Goal: Task Accomplishment & Management: Manage account settings

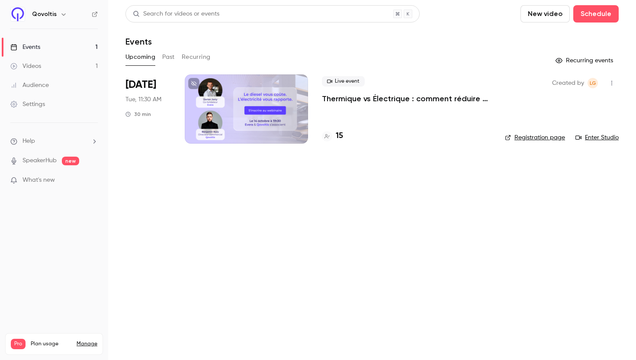
click at [378, 94] on p "Thermique vs Électrique : comment réduire jusqu’à 40% le coût total de votre fl…" at bounding box center [406, 98] width 169 height 10
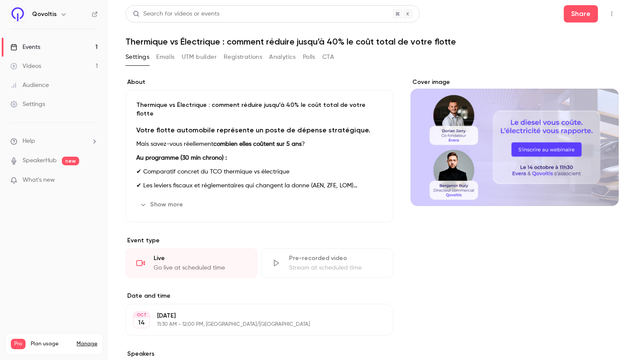
click at [172, 55] on button "Emails" at bounding box center [165, 57] width 18 height 14
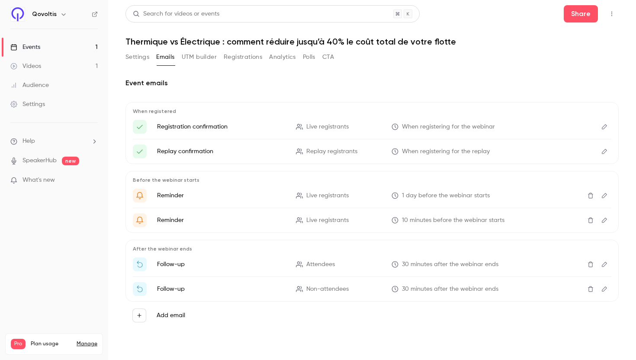
click at [245, 55] on button "Registrations" at bounding box center [243, 57] width 39 height 14
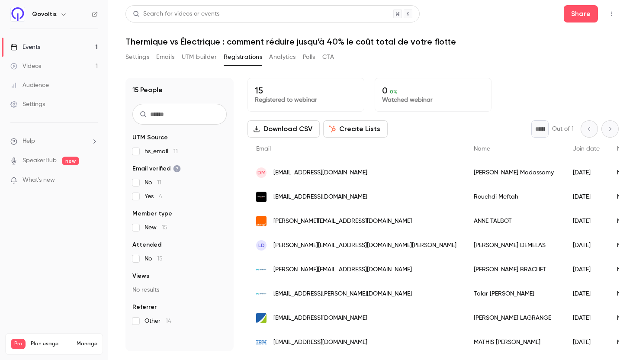
click at [287, 57] on button "Analytics" at bounding box center [282, 57] width 27 height 14
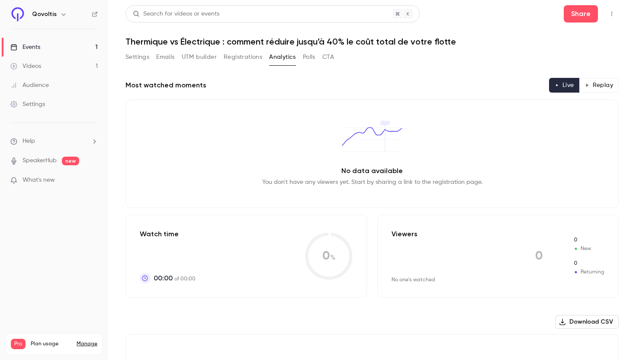
click at [256, 58] on button "Registrations" at bounding box center [243, 57] width 39 height 14
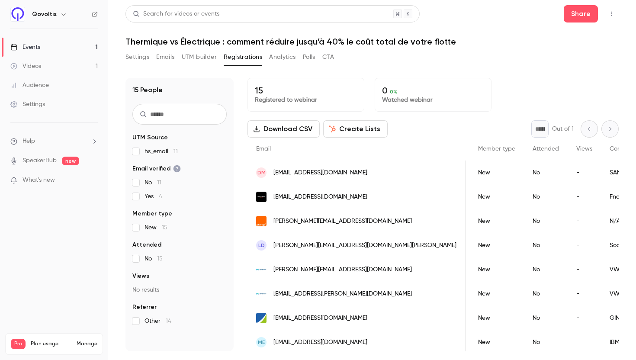
click at [497, 54] on div "Settings Emails UTM builder Registrations Analytics Polls CTA" at bounding box center [371, 58] width 493 height 17
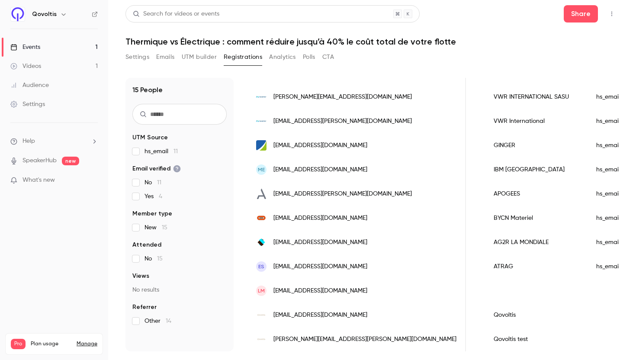
scroll to position [0, 261]
